Goal: Transaction & Acquisition: Obtain resource

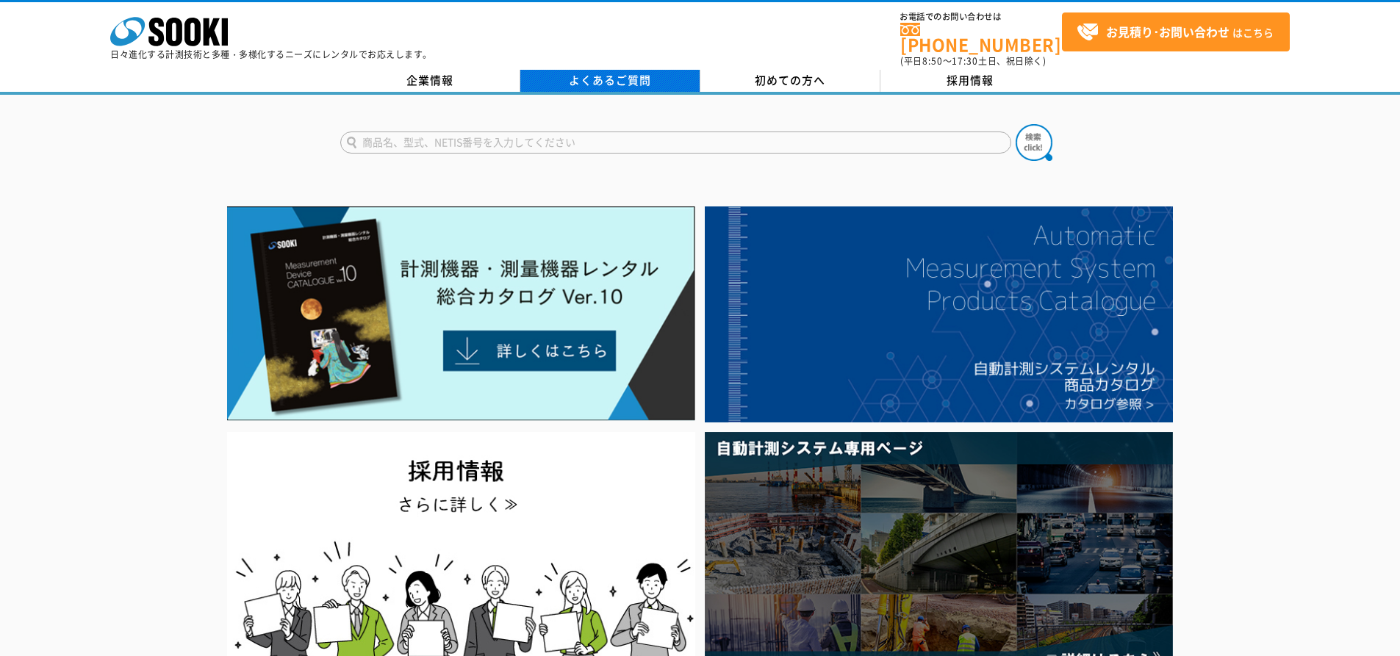
click at [600, 70] on link "よくあるご質問" at bounding box center [610, 81] width 180 height 22
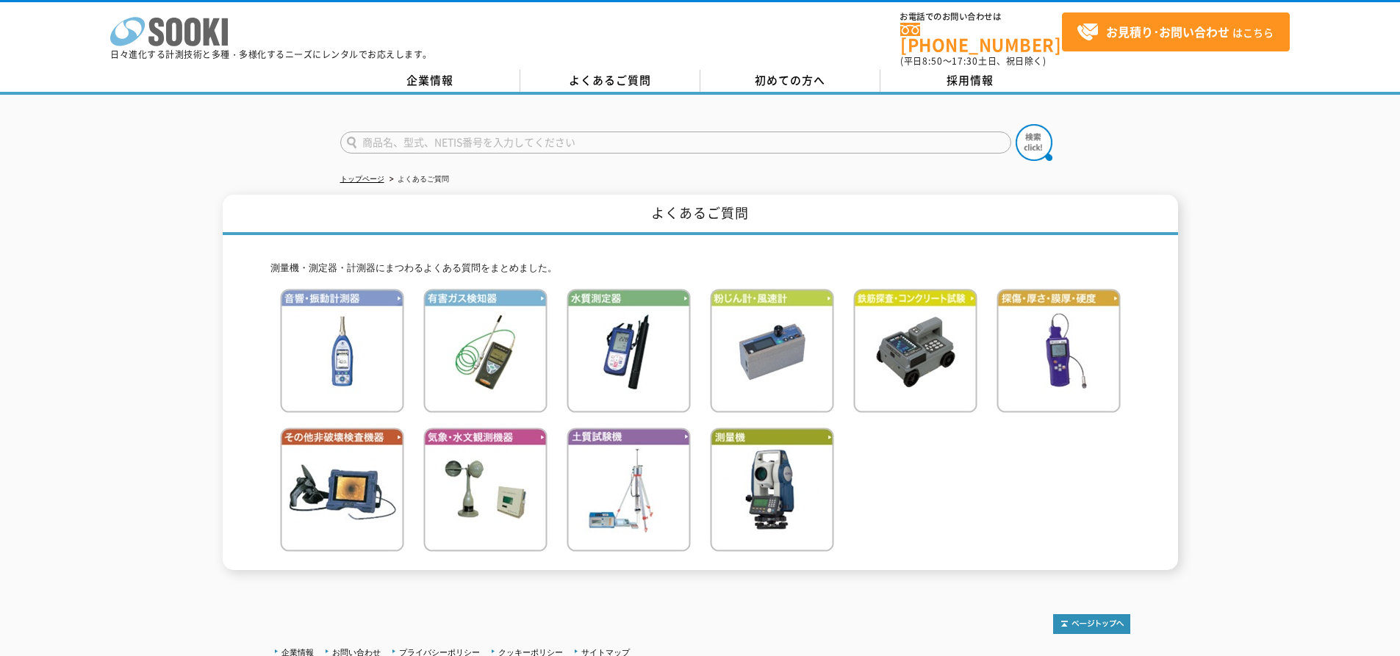
click at [205, 33] on polygon at bounding box center [212, 31] width 17 height 27
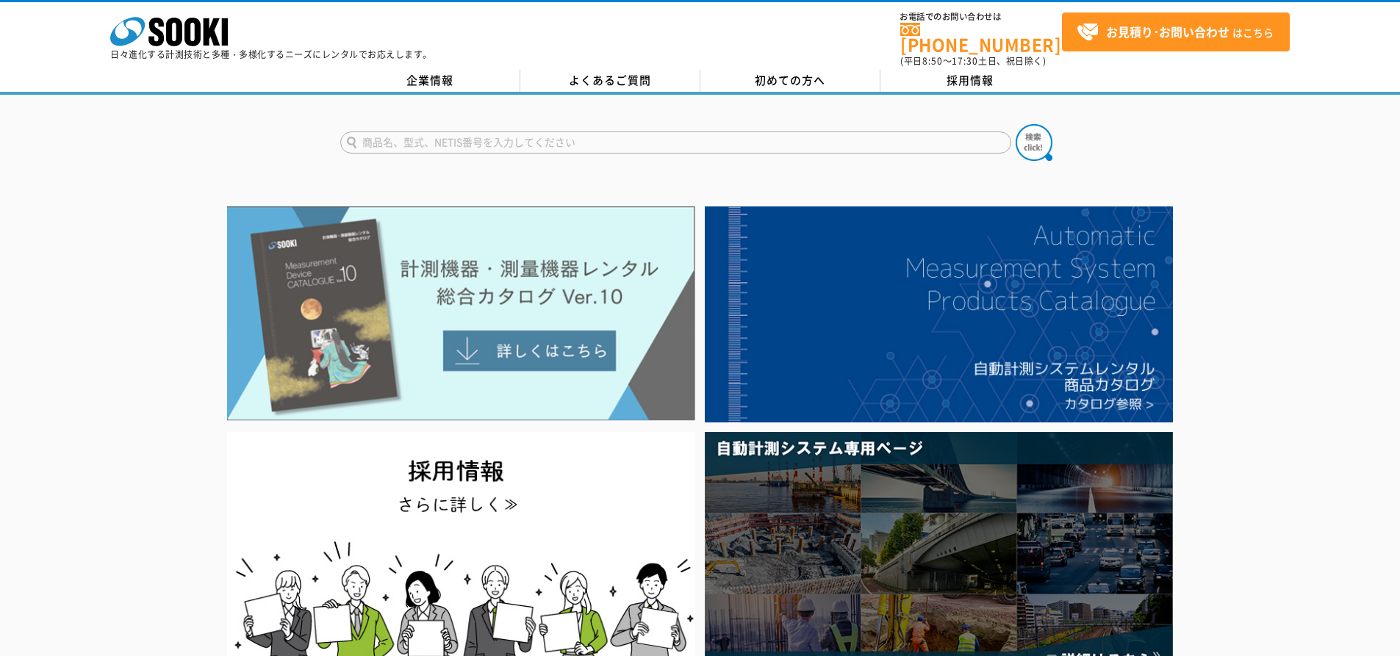
click at [604, 379] on img at bounding box center [461, 313] width 468 height 215
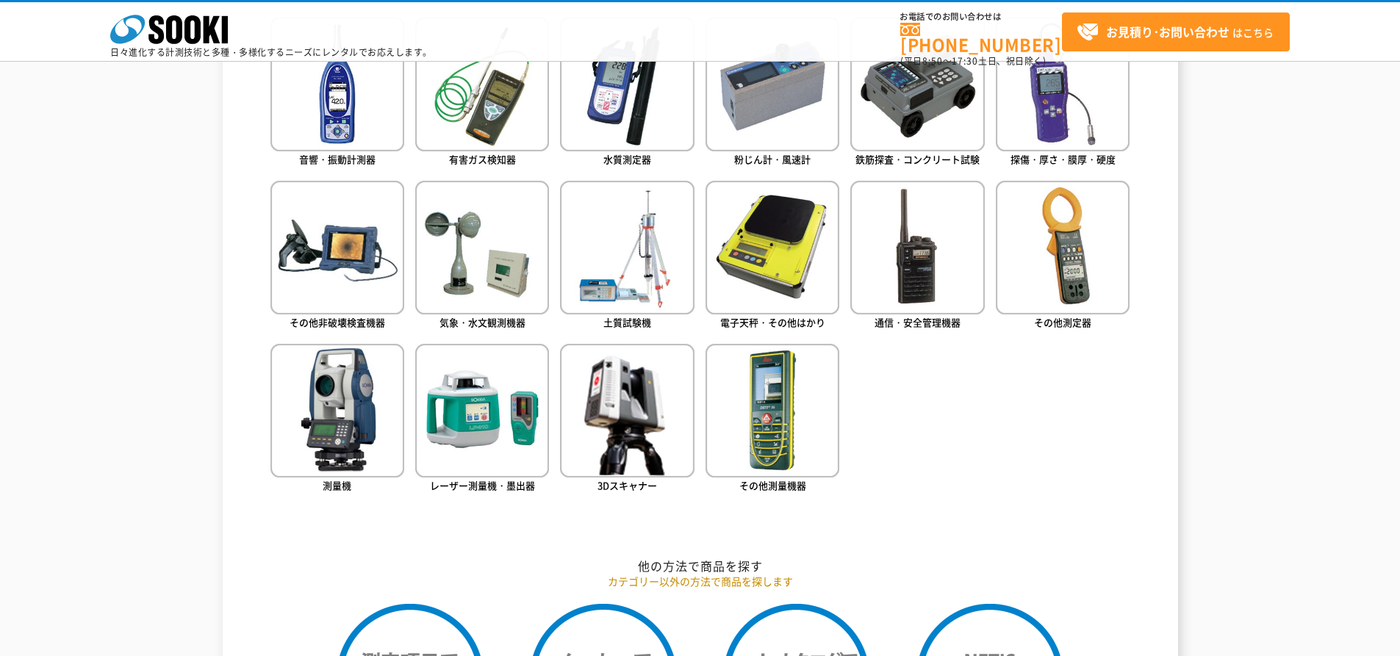
scroll to position [735, 0]
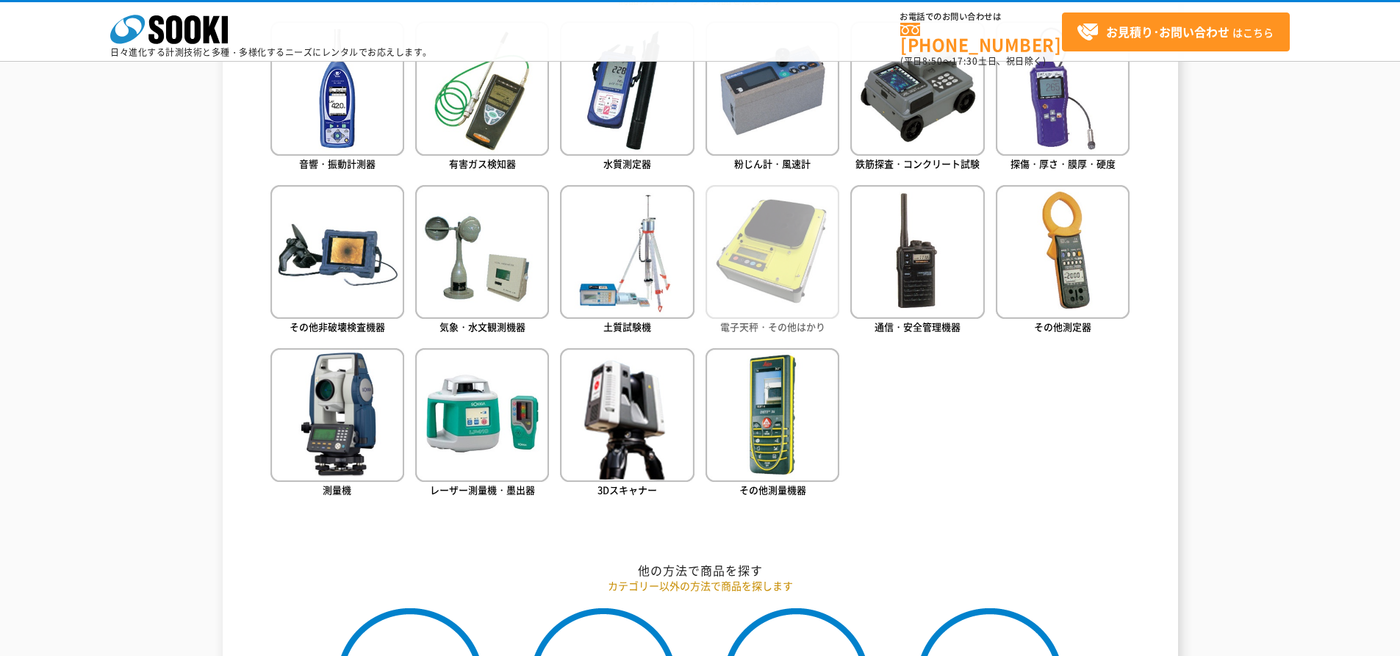
click at [798, 299] on img at bounding box center [772, 252] width 134 height 134
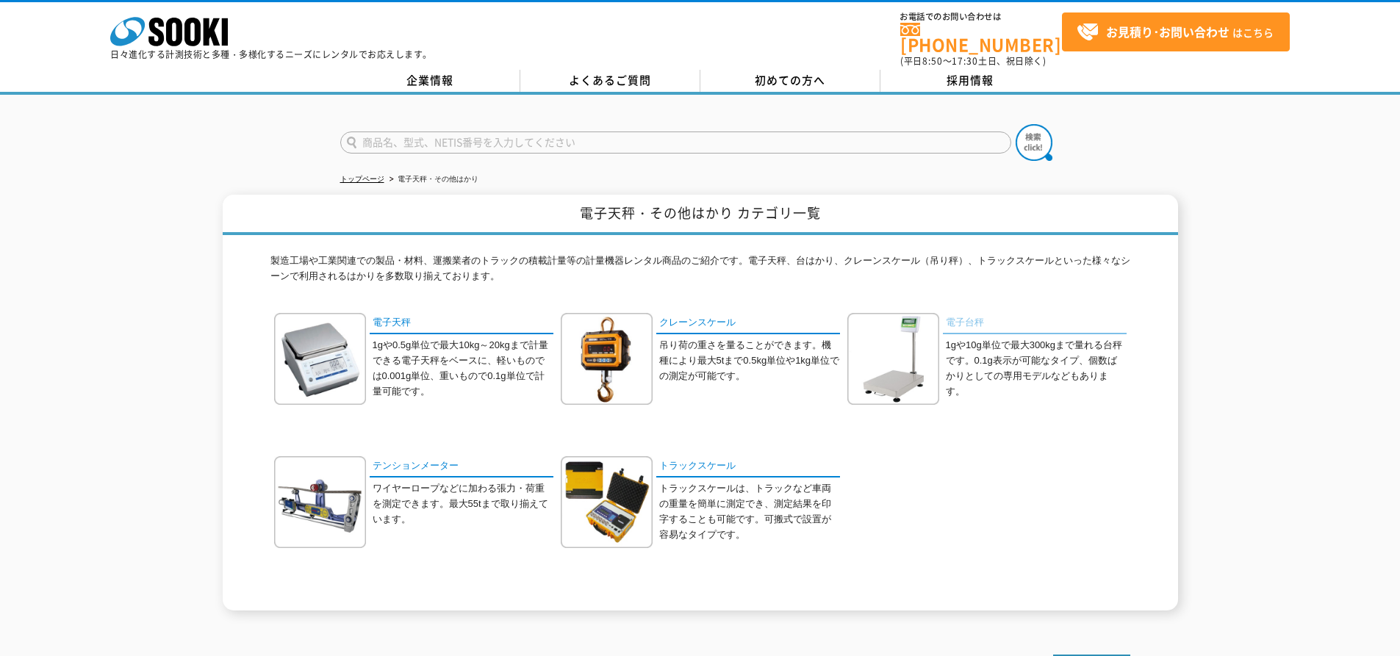
click at [960, 314] on link "電子台秤" at bounding box center [1035, 323] width 184 height 21
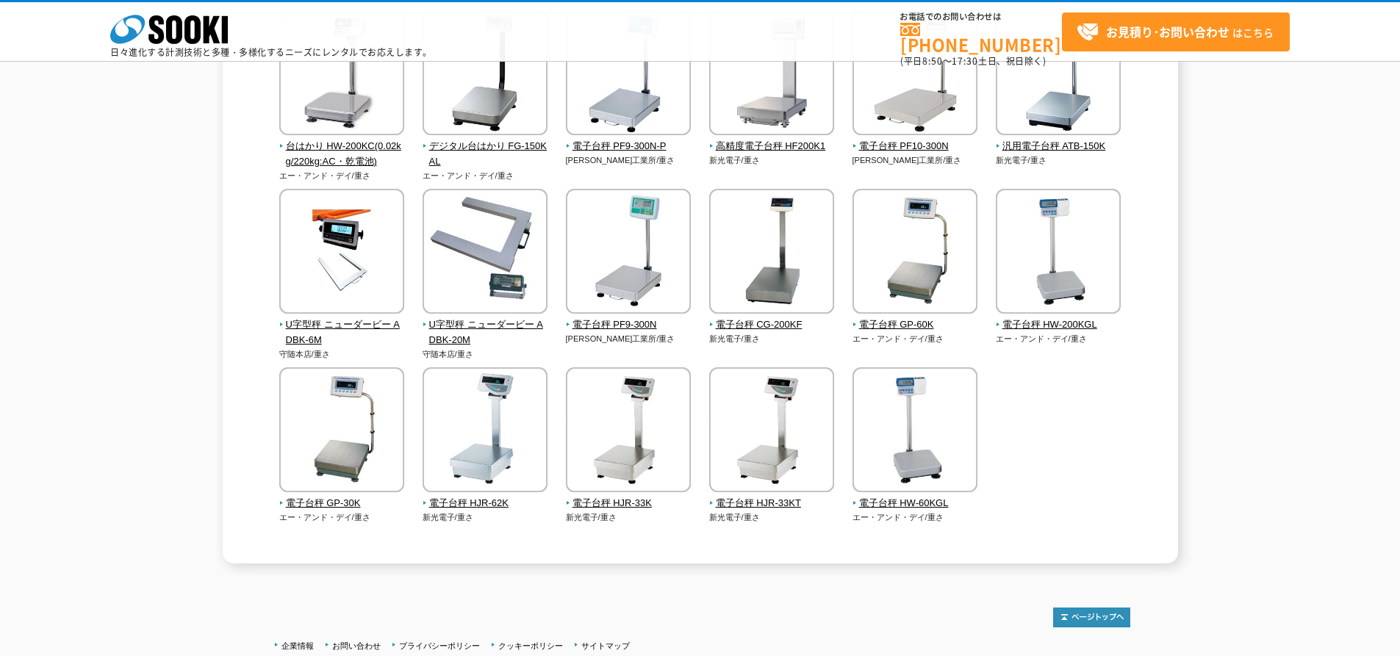
scroll to position [220, 0]
click at [320, 326] on span "U字型秤 ニューダービー ADBK-6M" at bounding box center [342, 332] width 126 height 31
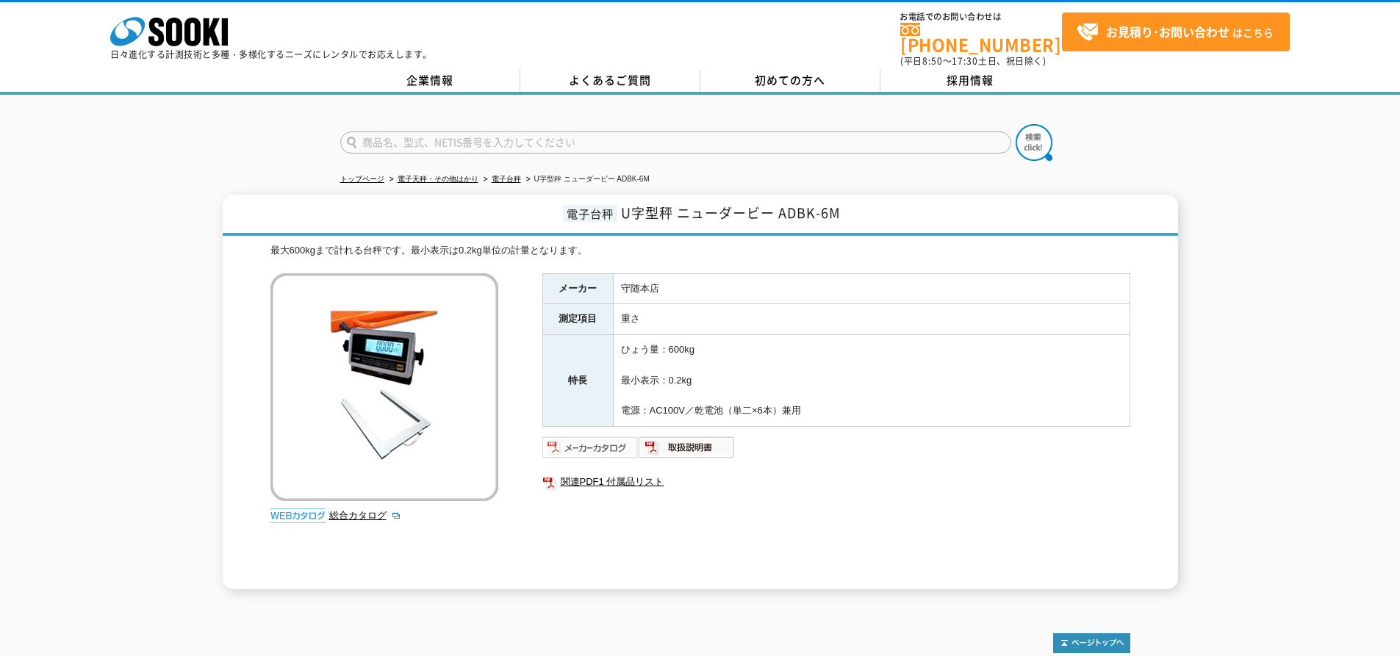
click at [613, 443] on img at bounding box center [590, 448] width 96 height 24
click at [677, 436] on img at bounding box center [687, 448] width 96 height 24
click at [641, 477] on link "関連PDF1 付属品リスト" at bounding box center [836, 481] width 588 height 19
drag, startPoint x: 841, startPoint y: 202, endPoint x: 624, endPoint y: 205, distance: 216.8
click at [624, 205] on span "U字型秤 ニューダービー ADBK-6M" at bounding box center [731, 213] width 220 height 20
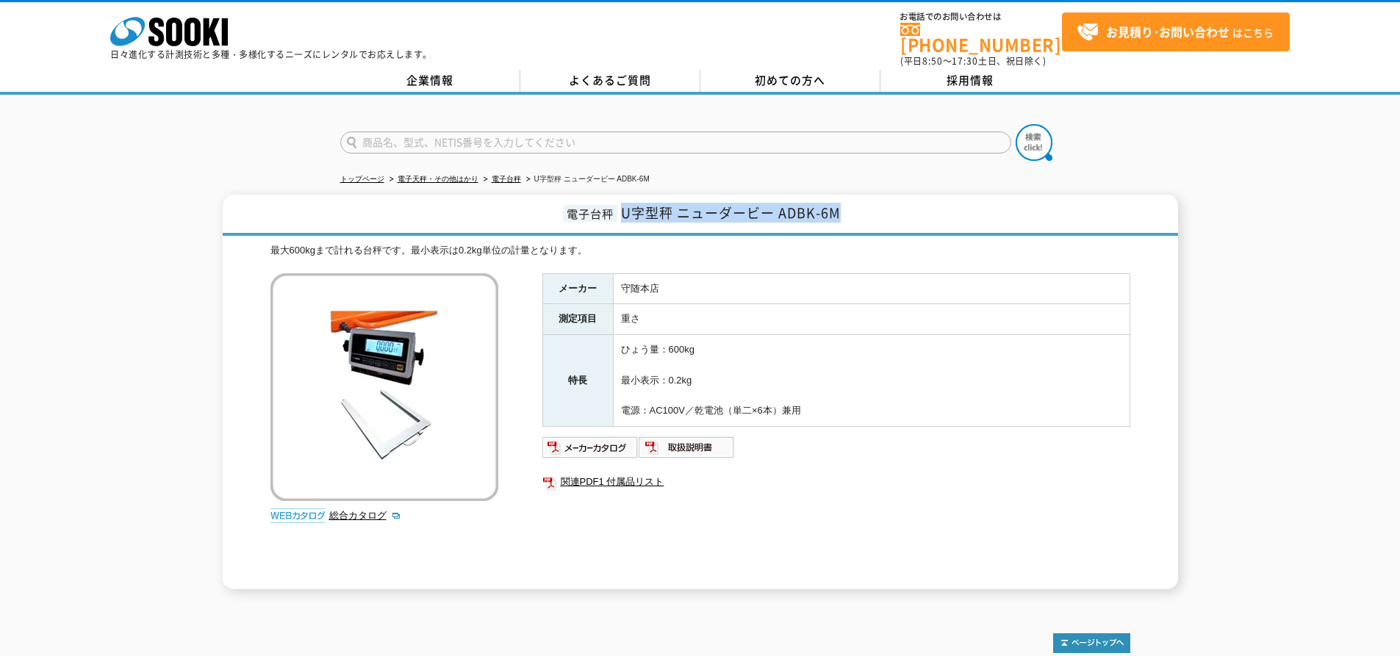
copy span "U字型秤 ニューダービー ADBK-6M"
